Goal: Navigation & Orientation: Find specific page/section

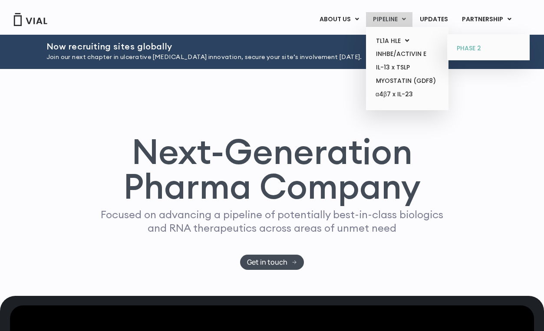
click at [471, 46] on link "PHASE 2" at bounding box center [488, 49] width 76 height 14
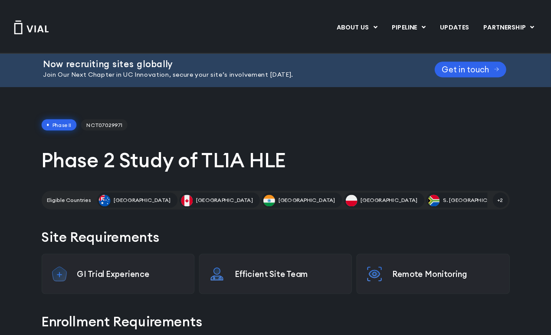
scroll to position [3, 0]
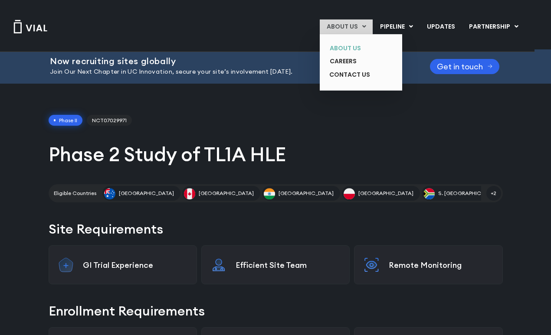
click at [339, 49] on link "ABOUT US" at bounding box center [354, 48] width 63 height 13
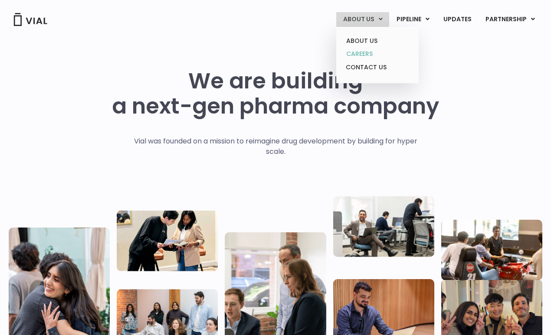
click at [350, 57] on link "CAREERS" at bounding box center [377, 53] width 76 height 13
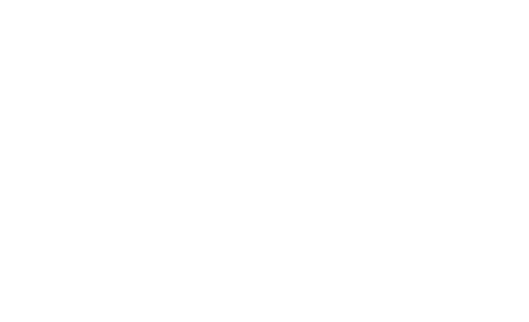
scroll to position [1284, 0]
